Goal: Task Accomplishment & Management: Use online tool/utility

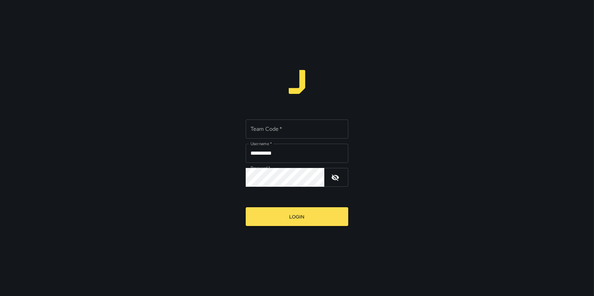
click at [280, 134] on input "Team Code   *" at bounding box center [297, 129] width 103 height 19
type input "*"
type input "*****"
click at [246, 207] on button "Login" at bounding box center [297, 216] width 103 height 19
